Goal: Task Accomplishment & Management: Use online tool/utility

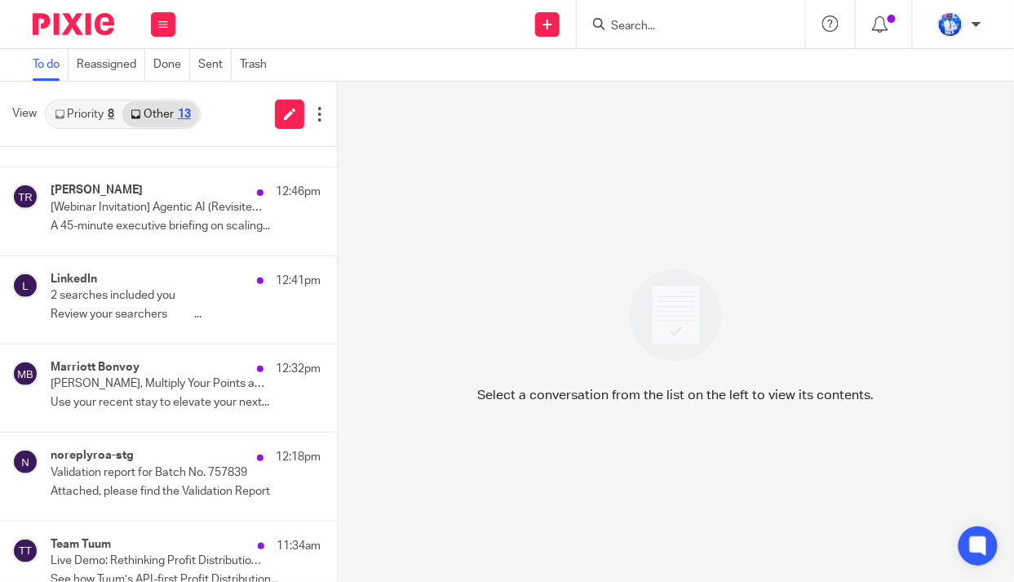
scroll to position [8, 0]
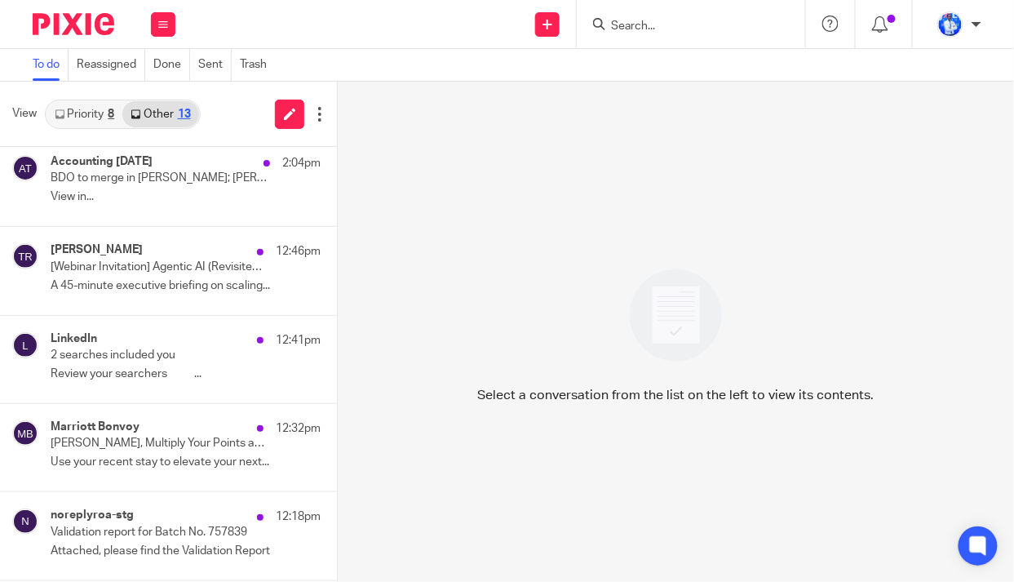
click at [163, 289] on p "A 45-minute executive briefing on scaling..." at bounding box center [186, 286] width 270 height 14
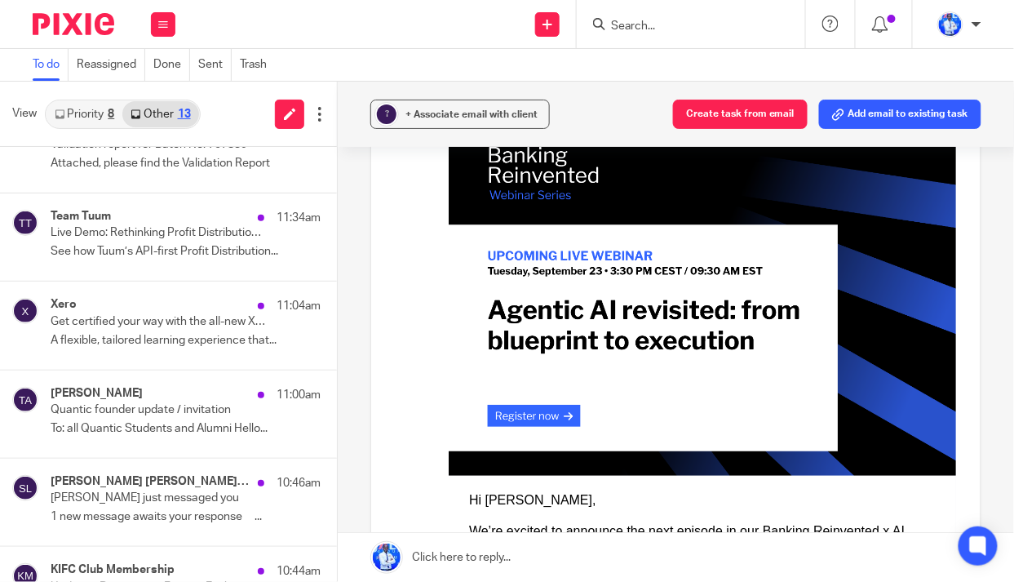
scroll to position [453, 0]
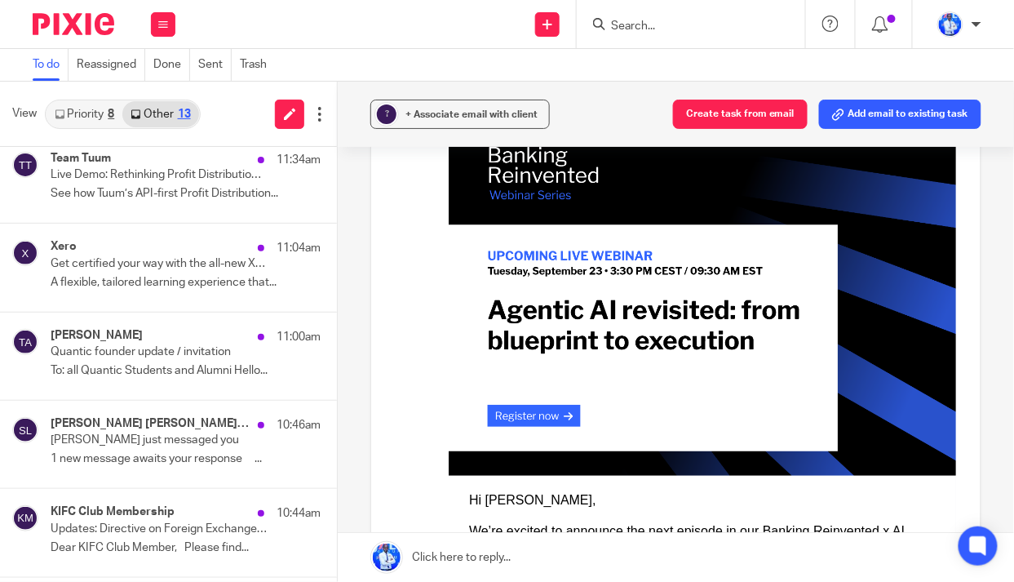
click at [158, 270] on div "Xero 11:04am Get certified your way with the all-new Xero certification A flexi…" at bounding box center [186, 267] width 270 height 55
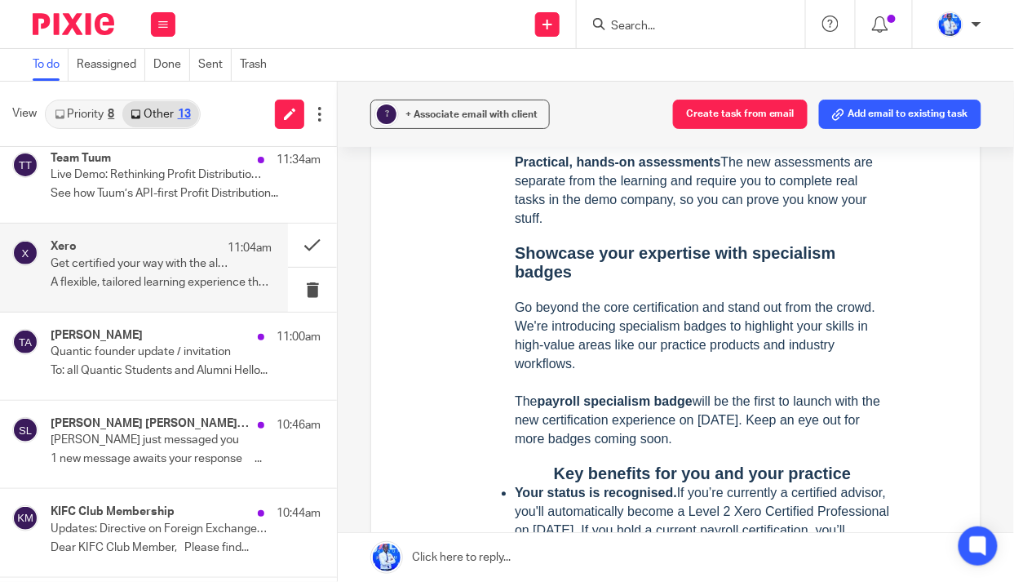
scroll to position [963, 0]
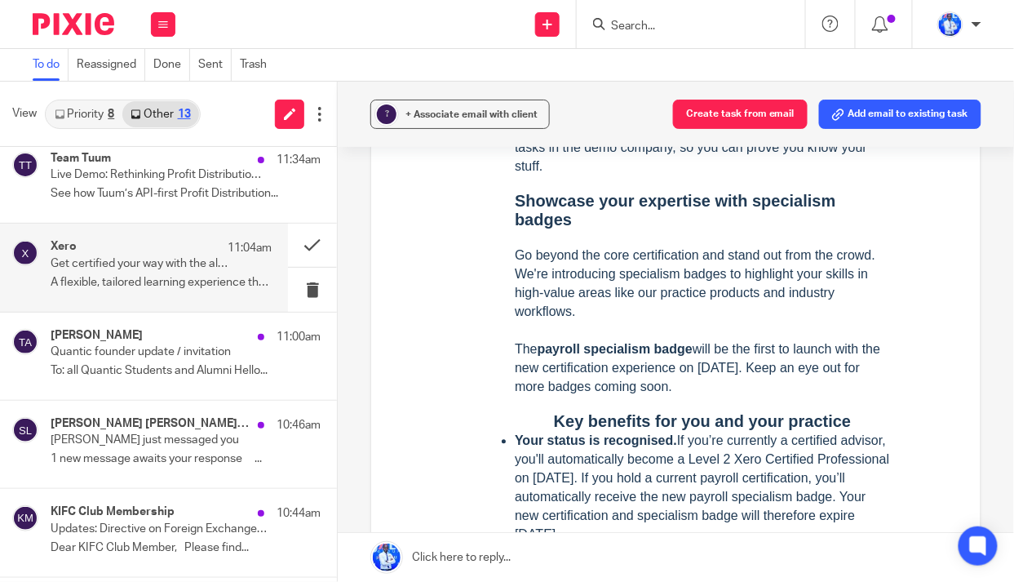
click at [732, 82] on div "? + Associate email with client Create task from email Add email to existing ta…" at bounding box center [676, 114] width 676 height 65
click at [724, 110] on button "Create task from email" at bounding box center [740, 114] width 135 height 29
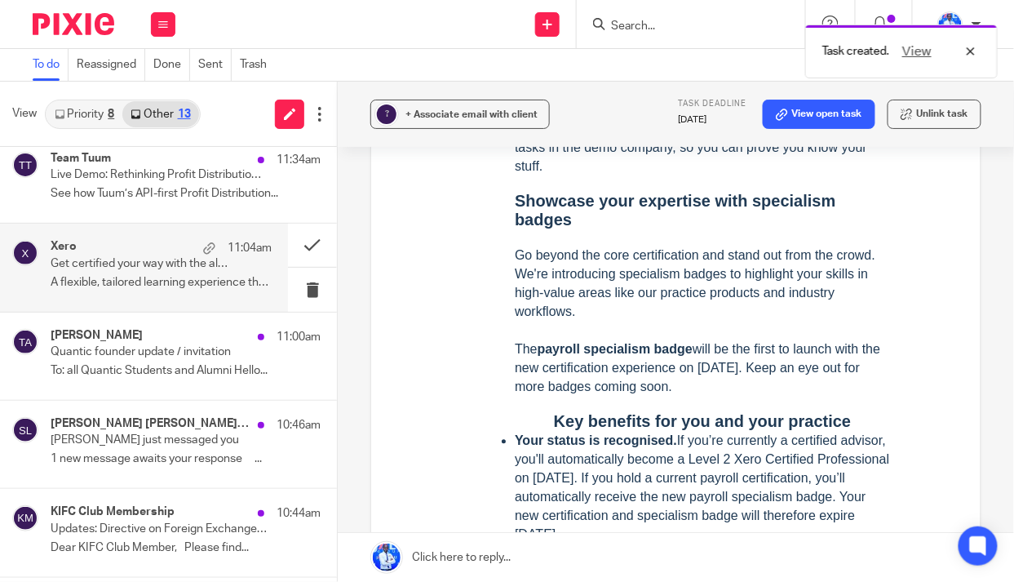
scroll to position [0, 0]
